Goal: Information Seeking & Learning: Find specific page/section

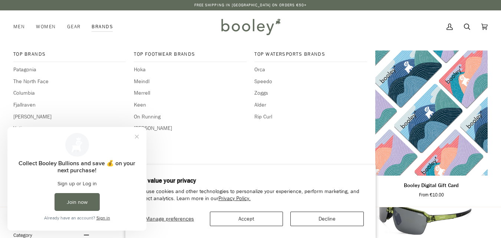
click at [102, 25] on link "Brands" at bounding box center [102, 26] width 33 height 33
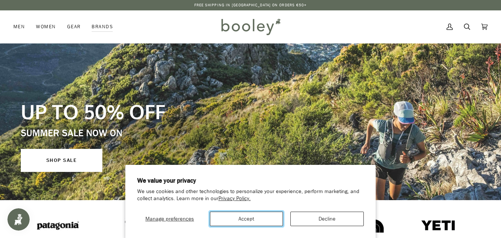
click at [261, 216] on button "Accept" at bounding box center [246, 218] width 73 height 14
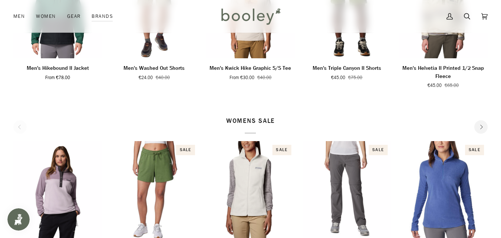
scroll to position [327, 0]
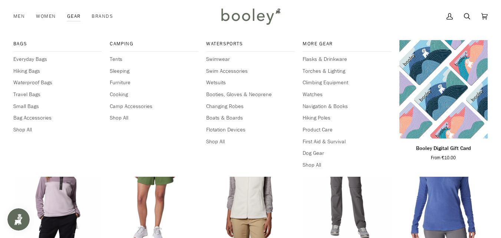
click at [71, 15] on link "Gear" at bounding box center [74, 16] width 25 height 33
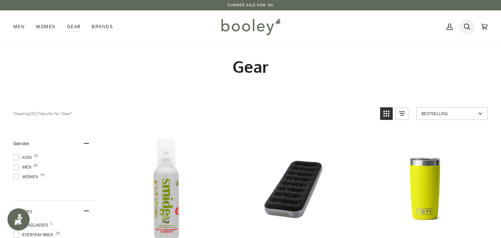
click at [467, 24] on icon at bounding box center [467, 26] width 6 height 11
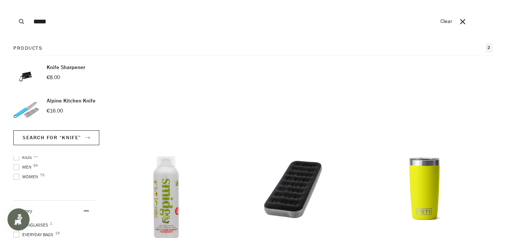
type input "*****"
click at [13, 0] on button "Search" at bounding box center [21, 21] width 16 height 43
